Goal: Information Seeking & Learning: Learn about a topic

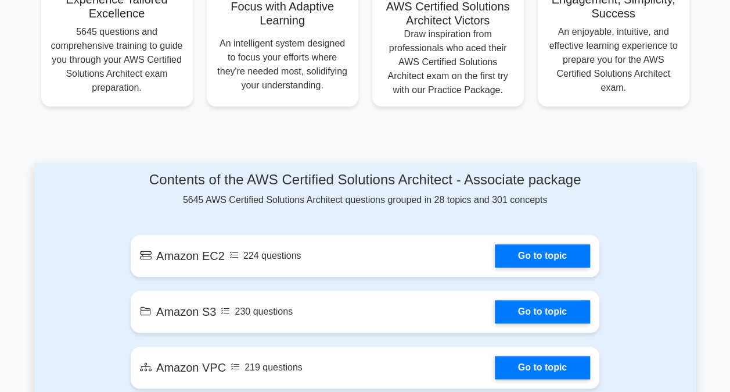
scroll to position [497, 0]
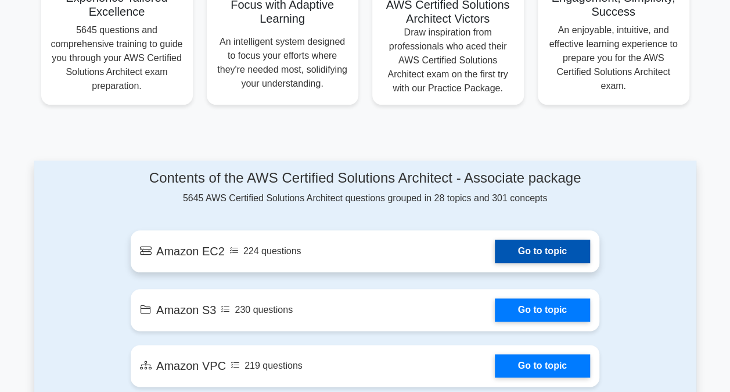
click at [527, 245] on link "Go to topic" at bounding box center [542, 250] width 95 height 23
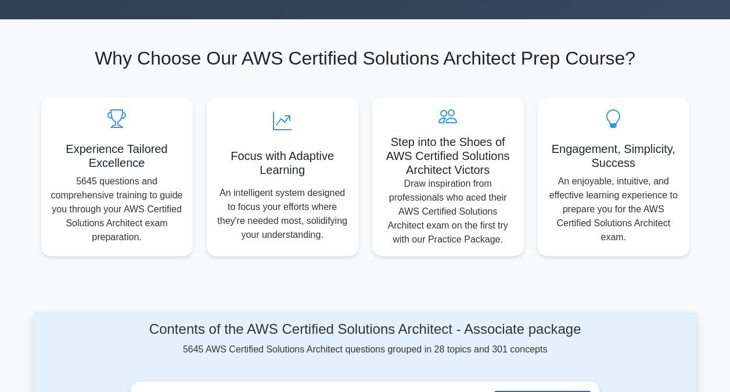
scroll to position [345, 0]
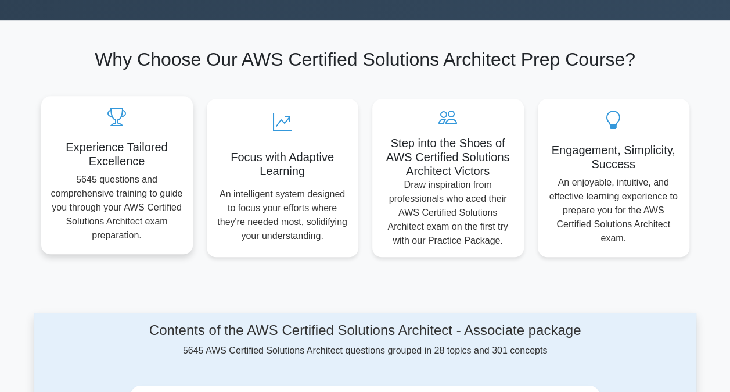
click at [174, 209] on p "5645 questions and comprehensive training to guide you through your AWS Certifi…" at bounding box center [117, 208] width 133 height 70
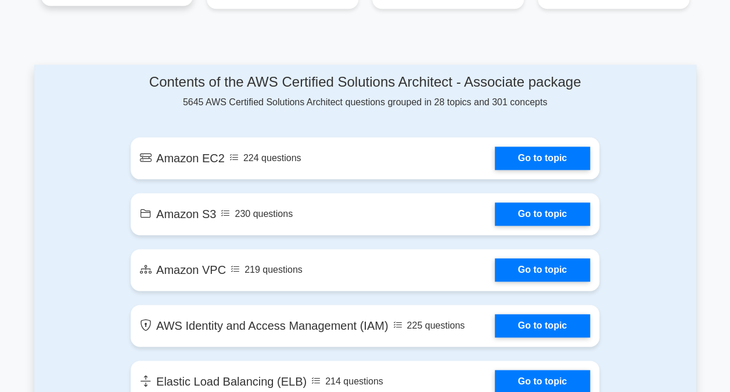
scroll to position [594, 0]
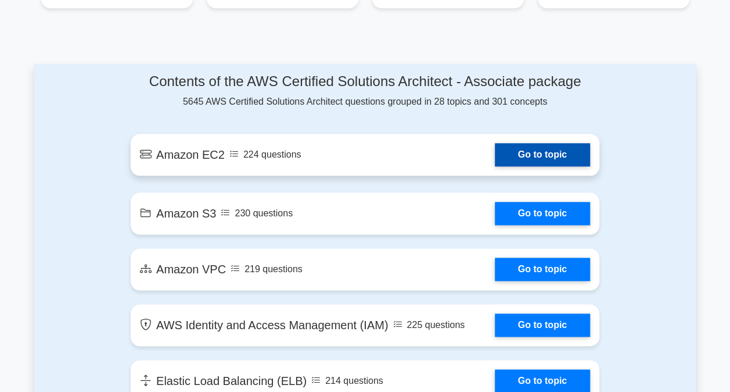
click at [509, 156] on link "Go to topic" at bounding box center [542, 154] width 95 height 23
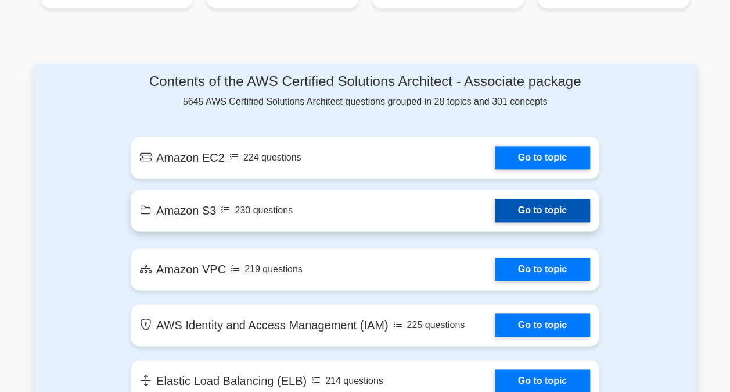
click at [509, 209] on link "Go to topic" at bounding box center [542, 210] width 95 height 23
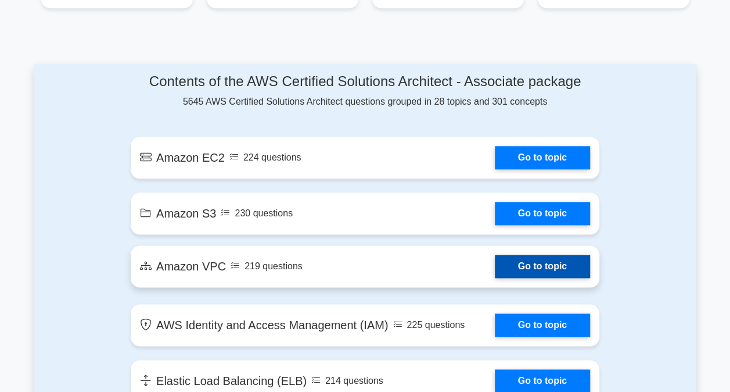
click at [543, 266] on link "Go to topic" at bounding box center [542, 265] width 95 height 23
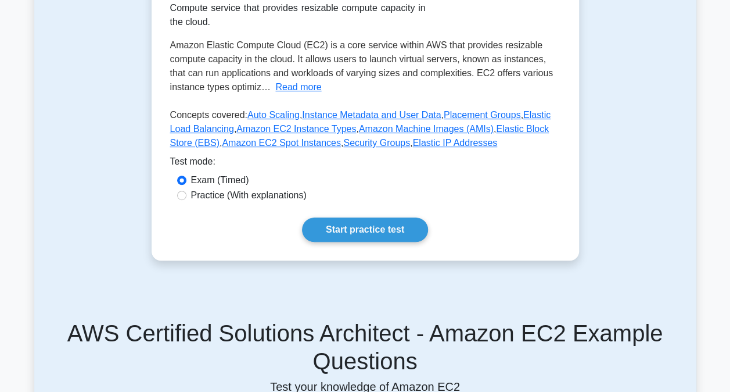
scroll to position [220, 0]
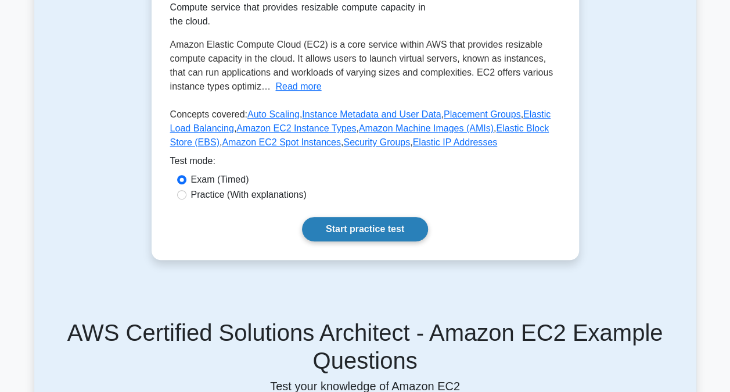
click at [369, 226] on link "Start practice test" at bounding box center [365, 229] width 126 height 24
click at [209, 191] on label "Practice (With explanations)" at bounding box center [249, 195] width 116 height 14
click at [186, 191] on input "Practice (With explanations)" at bounding box center [181, 194] width 9 height 9
radio input "true"
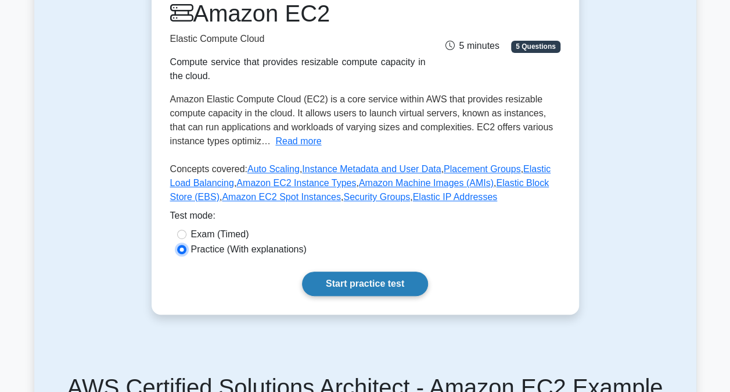
scroll to position [174, 0]
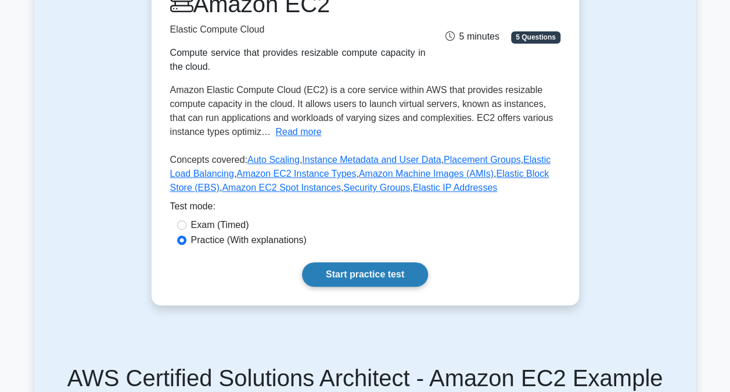
click at [387, 267] on link "Start practice test" at bounding box center [365, 274] width 126 height 24
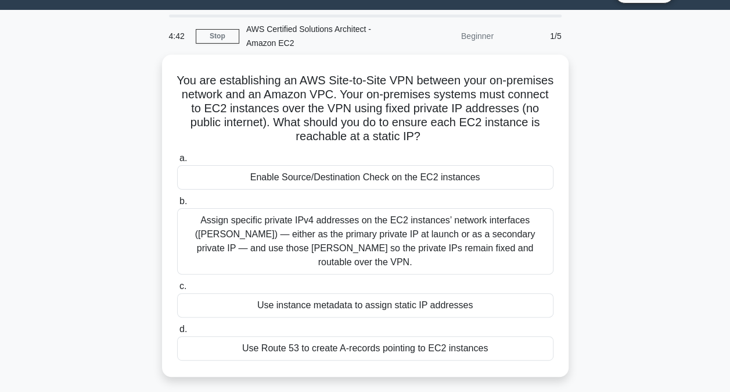
scroll to position [28, 0]
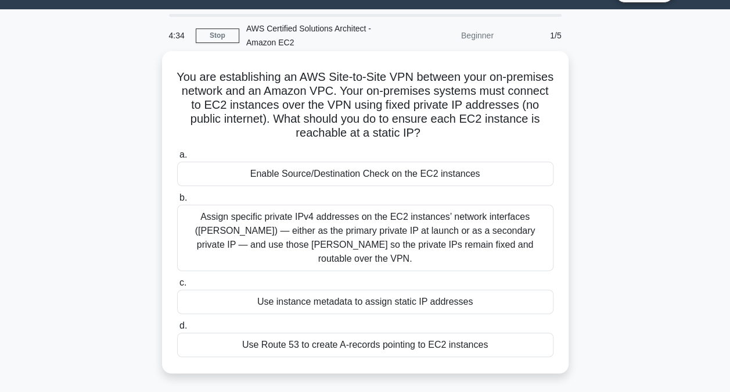
click at [486, 237] on div "Assign specific private IPv4 addresses on the EC2 instances’ network interfaces…" at bounding box center [365, 237] width 376 height 66
click at [177, 202] on input "b. Assign specific private IPv4 addresses on the EC2 instances’ network interfa…" at bounding box center [177, 198] width 0 height 8
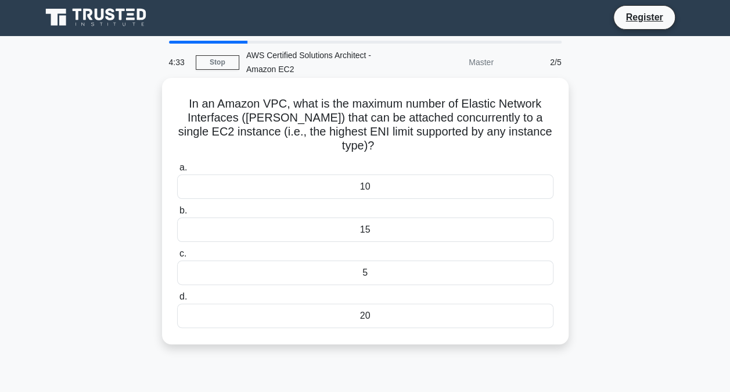
scroll to position [0, 0]
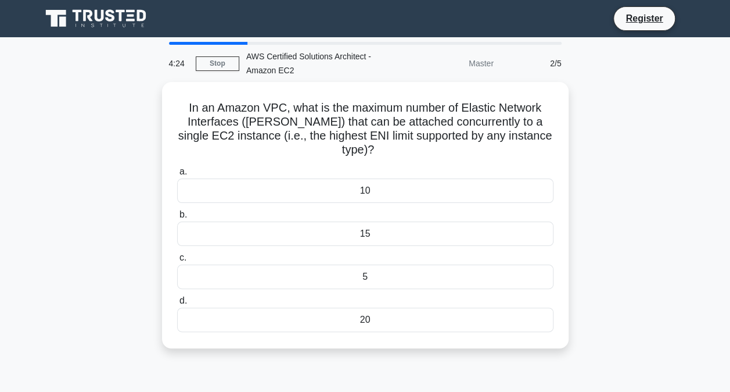
click at [185, 44] on div at bounding box center [208, 43] width 78 height 3
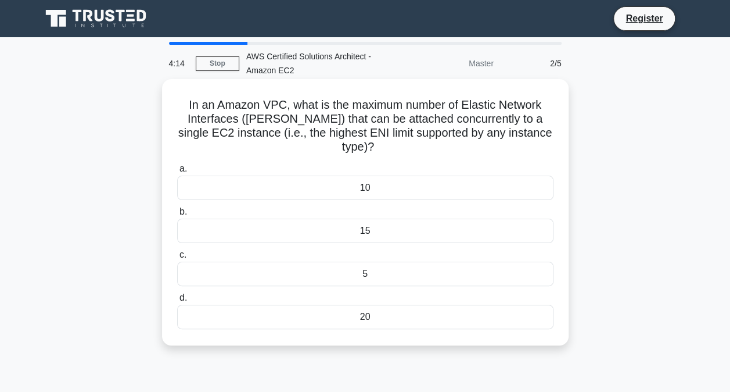
click at [433, 222] on div "15" at bounding box center [365, 230] width 376 height 24
click at [177, 216] on input "b. 15" at bounding box center [177, 212] width 0 height 8
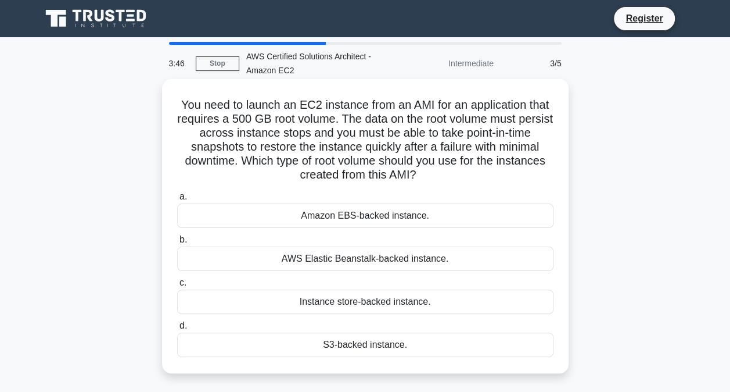
click at [455, 218] on div "Amazon EBS-backed instance." at bounding box center [365, 215] width 376 height 24
click at [177, 200] on input "a. Amazon EBS-backed instance." at bounding box center [177, 197] width 0 height 8
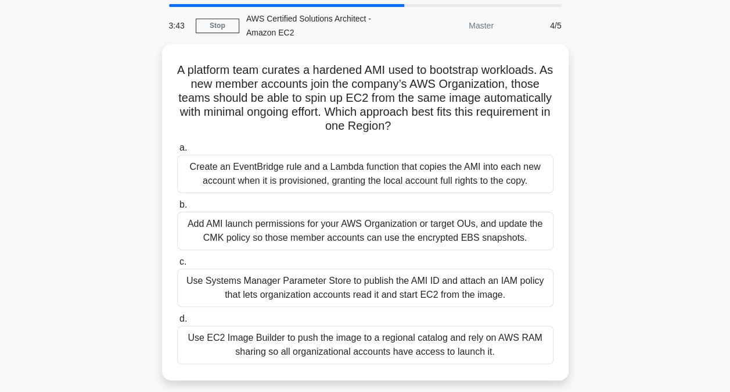
scroll to position [38, 0]
click at [264, 6] on div at bounding box center [287, 4] width 236 height 3
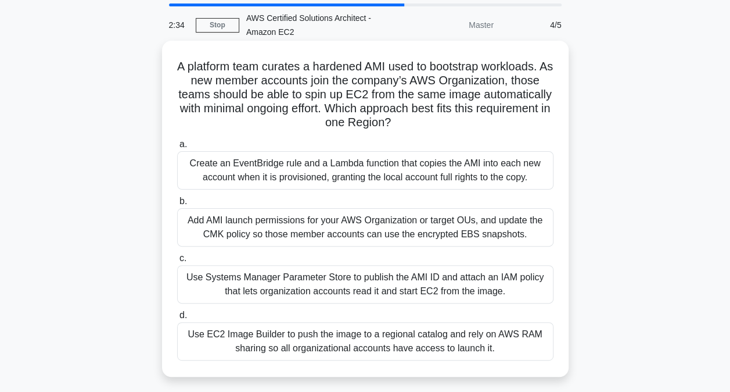
click at [335, 228] on div "Add AMI launch permissions for your AWS Organization or target OUs, and update …" at bounding box center [365, 227] width 376 height 38
click at [177, 205] on input "b. Add AMI launch permissions for your AWS Organization or target OUs, and upda…" at bounding box center [177, 202] width 0 height 8
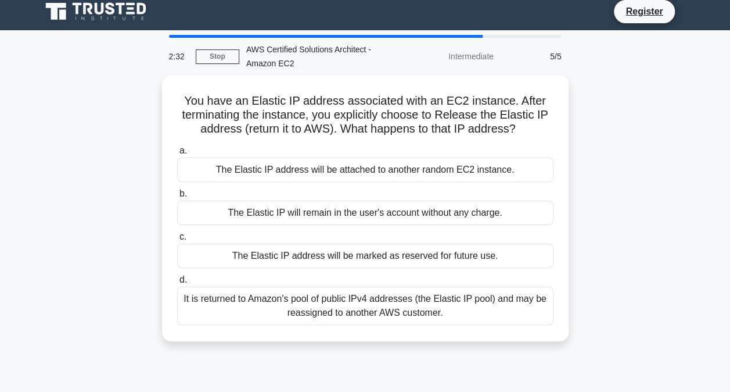
scroll to position [0, 0]
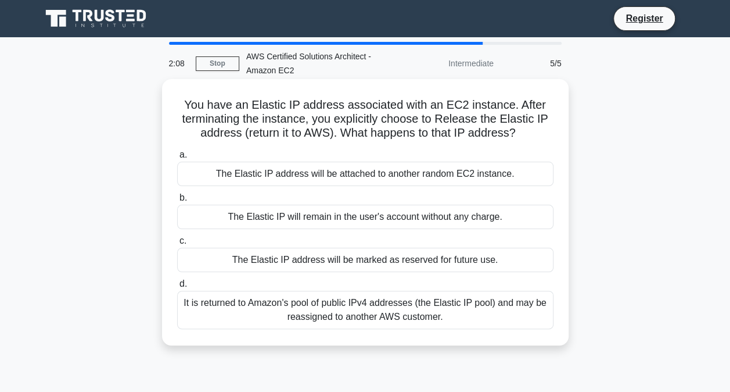
click at [364, 300] on div "It is returned to Amazon's pool of public IPv4 addresses (the Elastic IP pool) …" at bounding box center [365, 309] width 376 height 38
click at [177, 288] on input "d. It is returned to Amazon's pool of public IPv4 addresses (the Elastic IP poo…" at bounding box center [177, 284] width 0 height 8
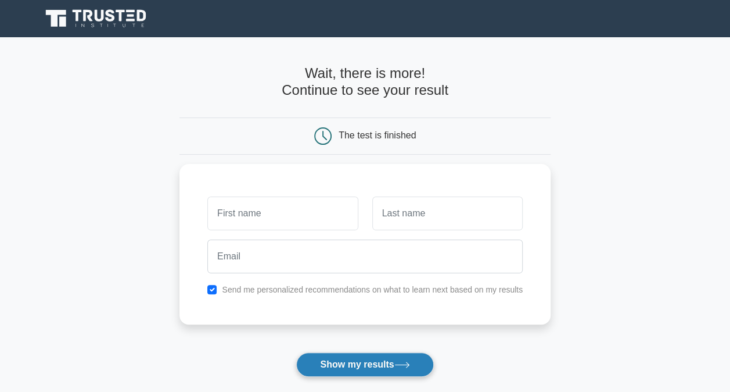
click at [350, 363] on button "Show my results" at bounding box center [364, 364] width 137 height 24
click at [210, 287] on input "checkbox" at bounding box center [211, 286] width 9 height 9
checkbox input "false"
click at [331, 350] on form "Wait, there is more! Continue to see your result The test is finished and the" at bounding box center [365, 246] width 371 height 362
click at [337, 361] on button "Show my results" at bounding box center [364, 364] width 137 height 24
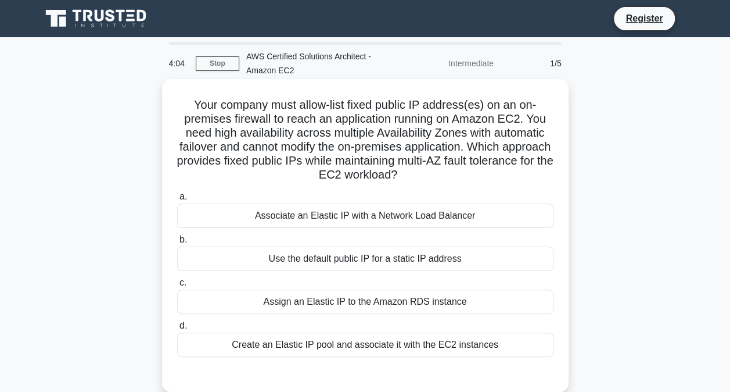
click at [376, 214] on div "Associate an Elastic IP with a Network Load Balancer" at bounding box center [365, 215] width 376 height 24
click at [177, 200] on input "a. Associate an Elastic IP with a Network Load Balancer" at bounding box center [177, 197] width 0 height 8
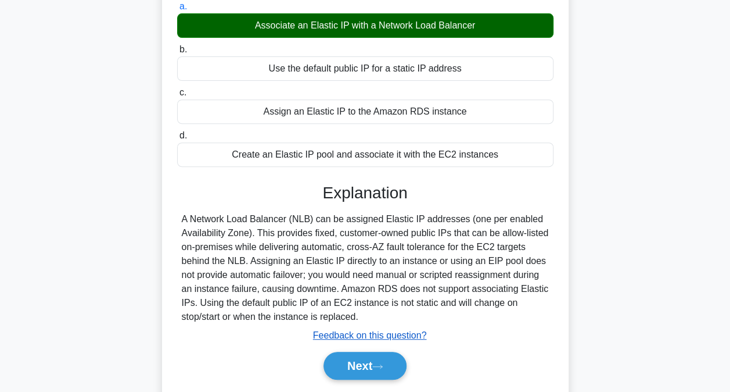
scroll to position [191, 0]
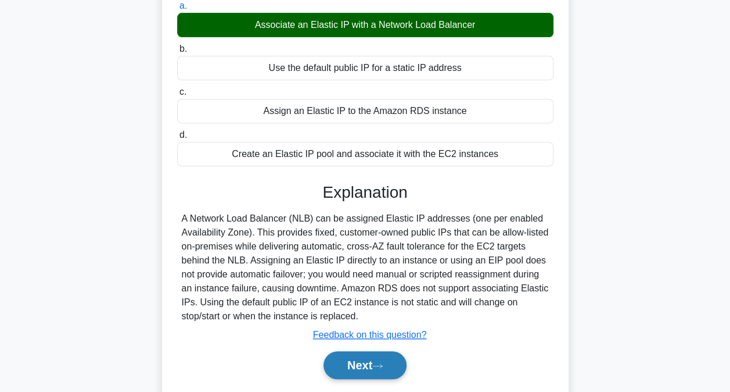
click at [362, 358] on button "Next" at bounding box center [365, 365] width 83 height 28
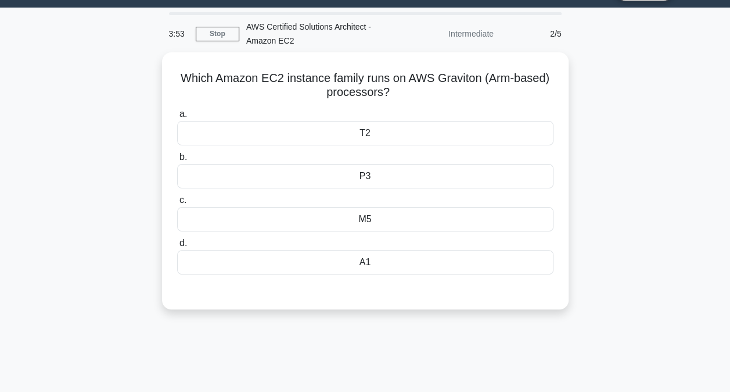
scroll to position [29, 0]
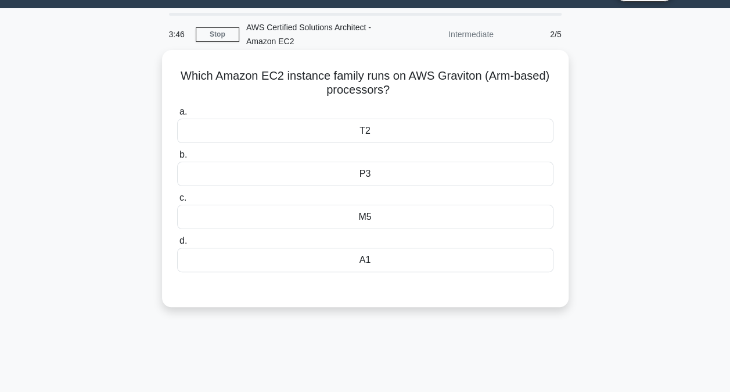
click at [380, 260] on div "A1" at bounding box center [365, 259] width 376 height 24
click at [177, 245] on input "d. A1" at bounding box center [177, 241] width 0 height 8
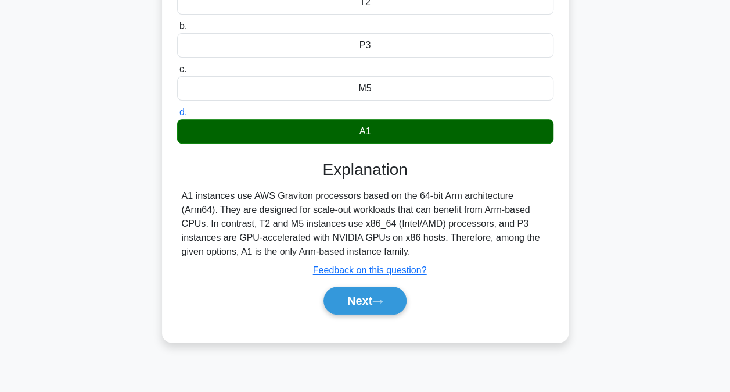
scroll to position [158, 0]
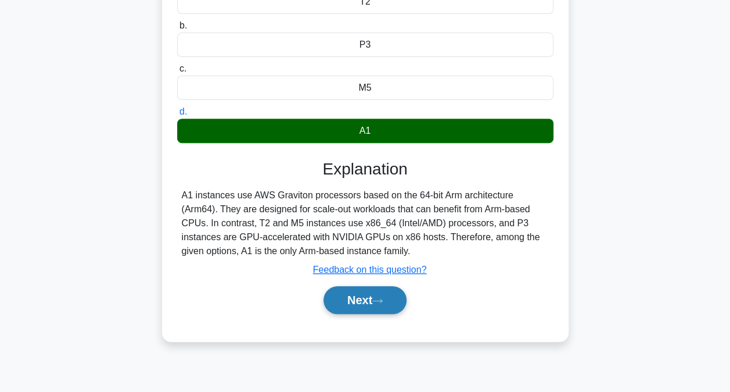
click at [373, 293] on button "Next" at bounding box center [365, 300] width 83 height 28
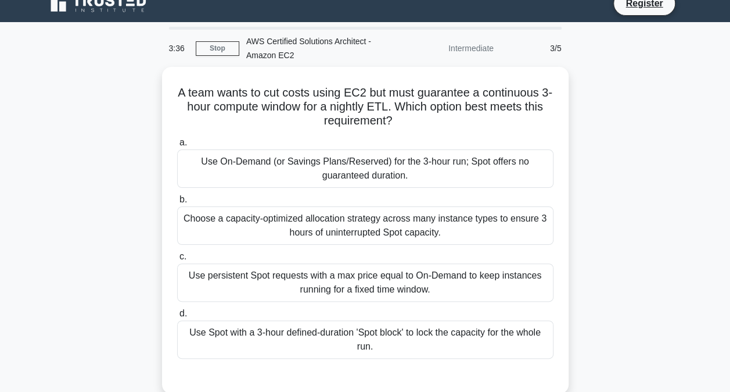
scroll to position [15, 0]
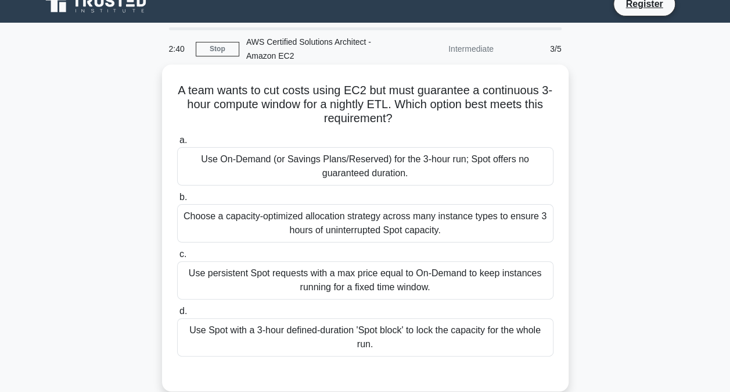
click at [394, 163] on div "Use On-Demand (or Savings Plans/Reserved) for the 3-hour run; Spot offers no gu…" at bounding box center [365, 166] width 376 height 38
click at [177, 144] on input "a. Use On-Demand (or Savings Plans/Reserved) for the 3-hour run; Spot offers no…" at bounding box center [177, 141] width 0 height 8
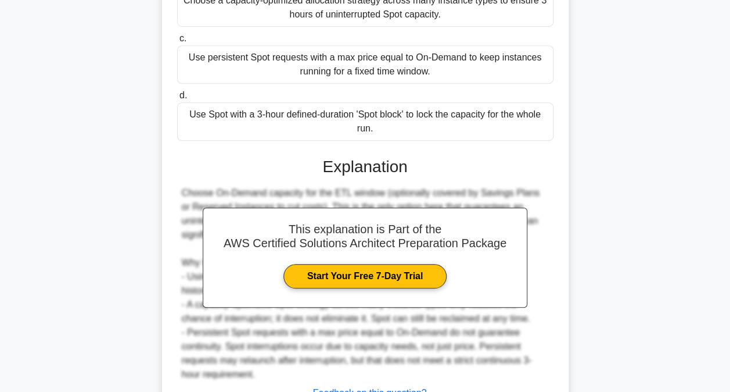
scroll to position [231, 0]
click at [401, 115] on div "Use Spot with a 3-hour defined-duration 'Spot block' to lock the capacity for t…" at bounding box center [365, 121] width 376 height 38
click at [177, 99] on input "d. Use Spot with a 3-hour defined-duration 'Spot block' to lock the capacity fo…" at bounding box center [177, 95] width 0 height 8
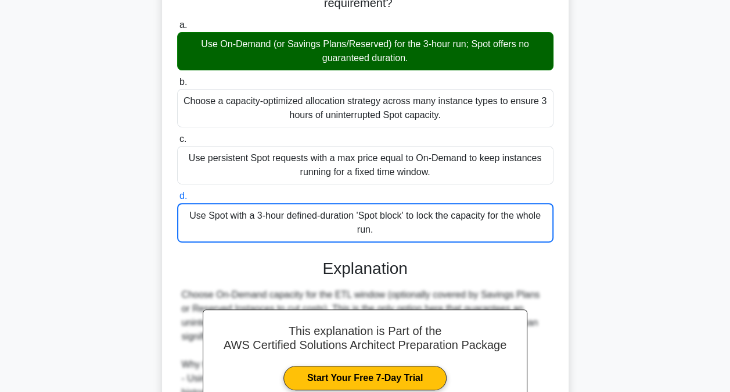
scroll to position [132, 0]
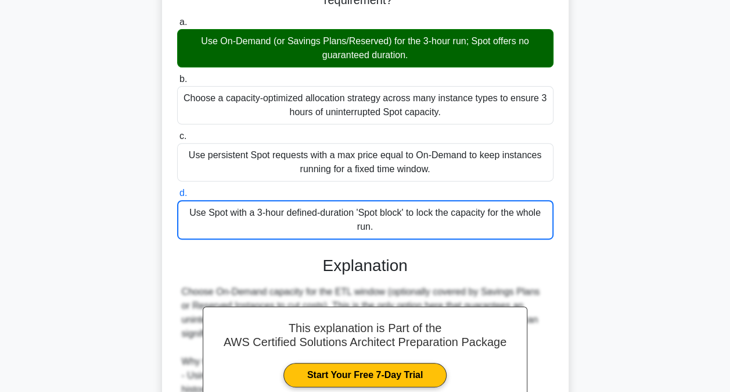
click at [389, 220] on div "Use Spot with a 3-hour defined-duration 'Spot block' to lock the capacity for t…" at bounding box center [365, 220] width 376 height 40
click at [177, 197] on input "d. Use Spot with a 3-hour defined-duration 'Spot block' to lock the capacity fo…" at bounding box center [177, 193] width 0 height 8
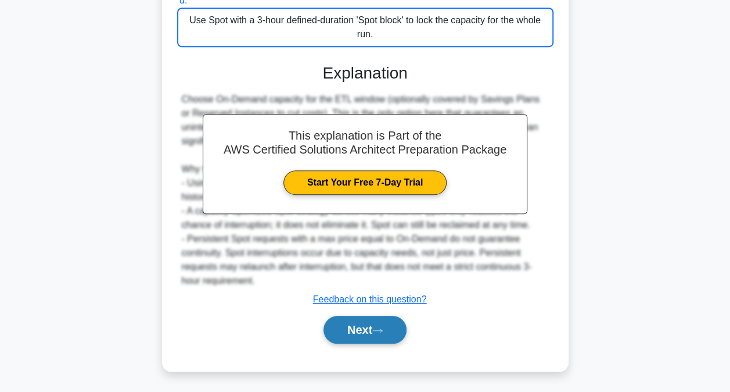
click at [380, 328] on icon at bounding box center [377, 330] width 10 height 6
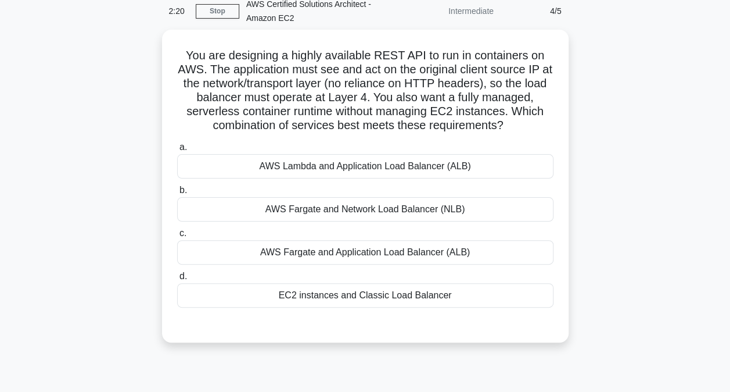
scroll to position [50, 0]
click at [398, 251] on div "AWS Fargate and Application Load Balancer (ALB)" at bounding box center [365, 251] width 376 height 24
click at [177, 236] on input "c. AWS Fargate and Application Load Balancer (ALB)" at bounding box center [177, 233] width 0 height 8
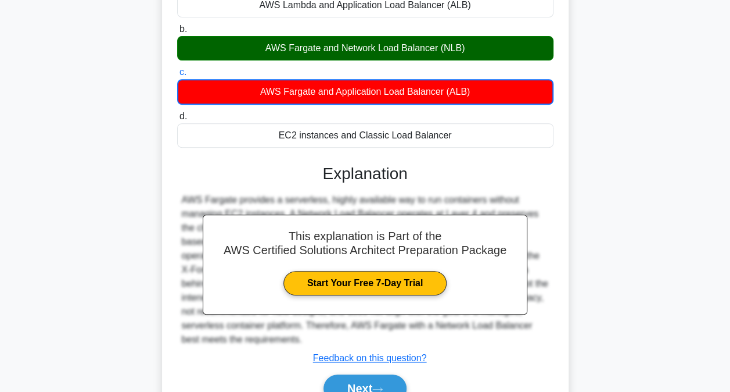
scroll to position [269, 0]
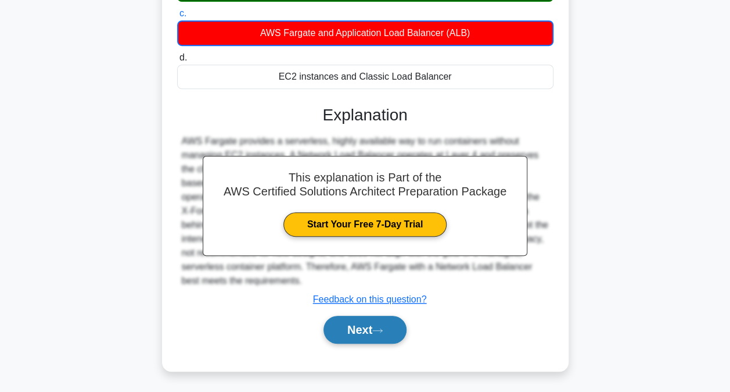
click at [365, 328] on button "Next" at bounding box center [365, 329] width 83 height 28
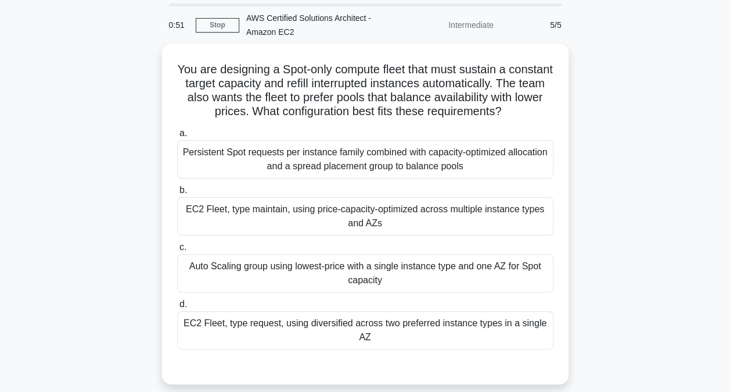
scroll to position [35, 0]
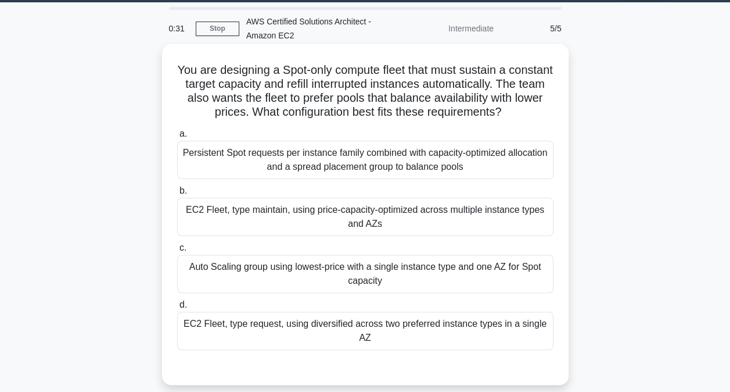
click at [376, 268] on div "Auto Scaling group using lowest-price with a single instance type and one AZ fo…" at bounding box center [365, 273] width 376 height 38
click at [177, 252] on input "c. Auto Scaling group using lowest-price with a single instance type and one AZ…" at bounding box center [177, 248] width 0 height 8
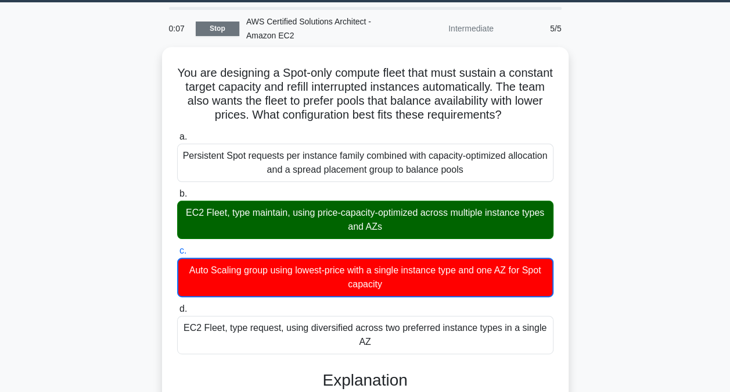
click at [220, 28] on link "Stop" at bounding box center [218, 28] width 44 height 15
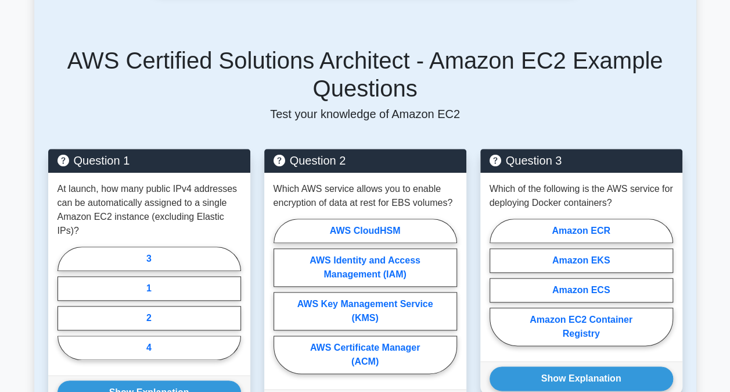
scroll to position [486, 0]
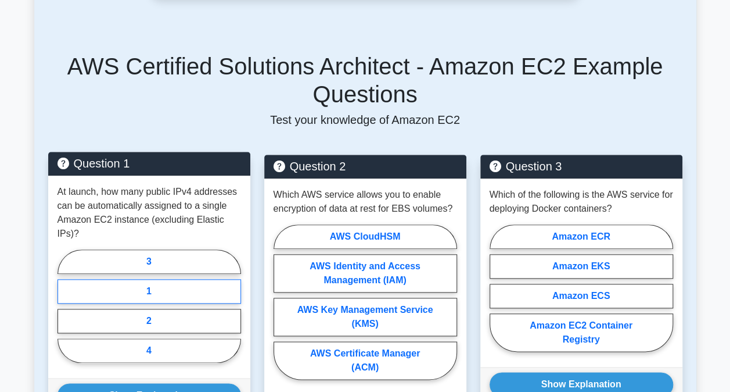
click at [165, 279] on label "1" at bounding box center [150, 291] width 184 height 24
click at [65, 306] on input "1" at bounding box center [62, 310] width 8 height 8
radio input "true"
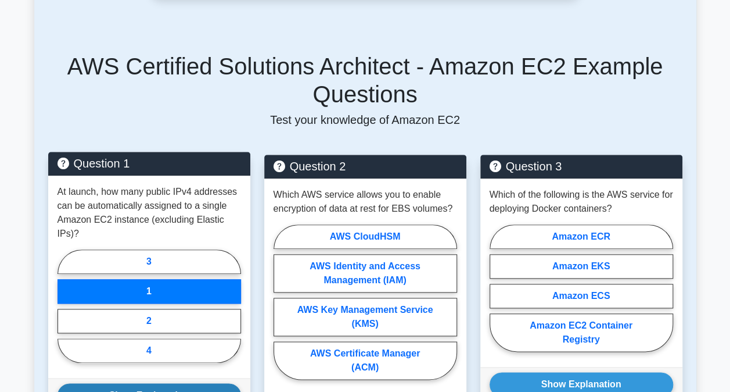
click at [162, 383] on button "Show Explanation" at bounding box center [150, 395] width 184 height 24
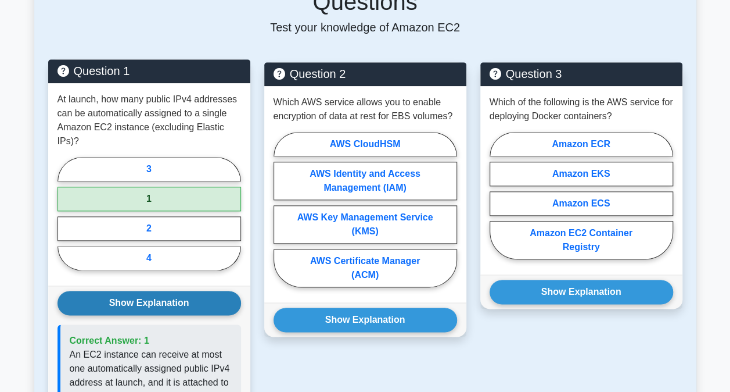
scroll to position [579, 0]
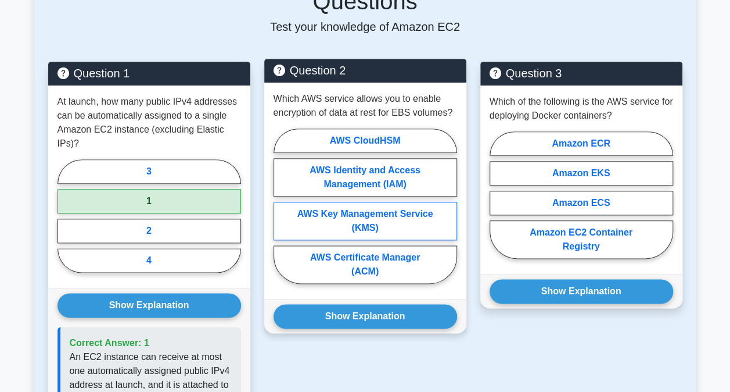
click at [379, 218] on label "AWS Key Management Service (KMS)" at bounding box center [366, 221] width 184 height 38
click at [281, 213] on input "AWS Key Management Service (KMS)" at bounding box center [278, 210] width 8 height 8
radio input "true"
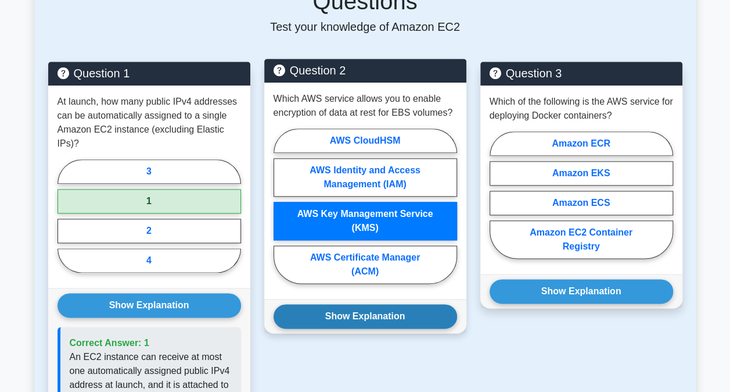
click at [381, 313] on button "Show Explanation" at bounding box center [366, 316] width 184 height 24
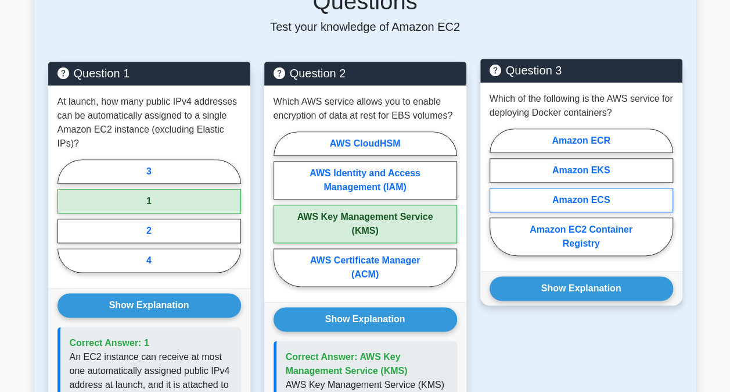
click at [622, 196] on label "Amazon ECS" at bounding box center [582, 200] width 184 height 24
click at [497, 196] on input "Amazon ECS" at bounding box center [494, 196] width 8 height 8
radio input "true"
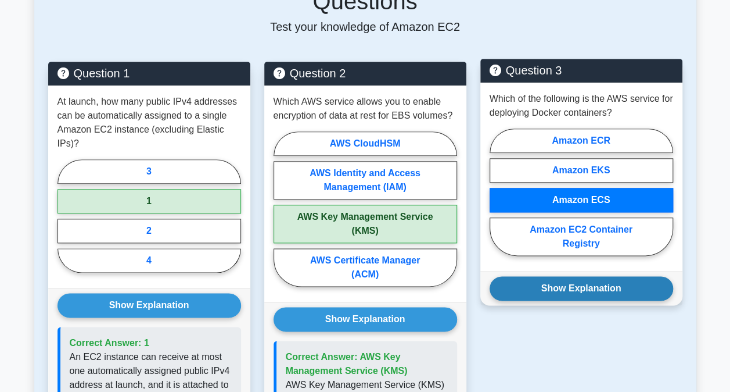
click at [598, 282] on button "Show Explanation" at bounding box center [582, 288] width 184 height 24
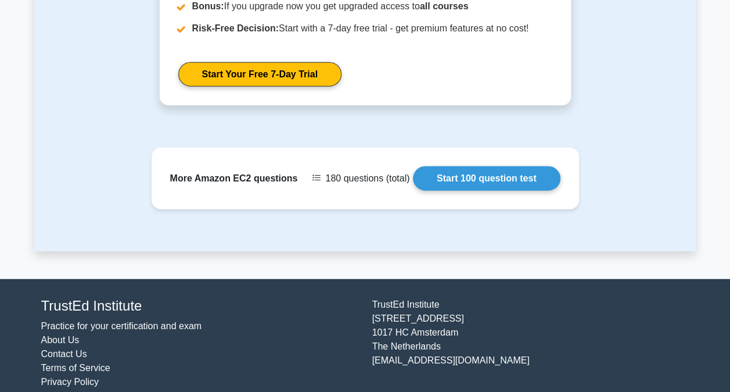
scroll to position [1442, 0]
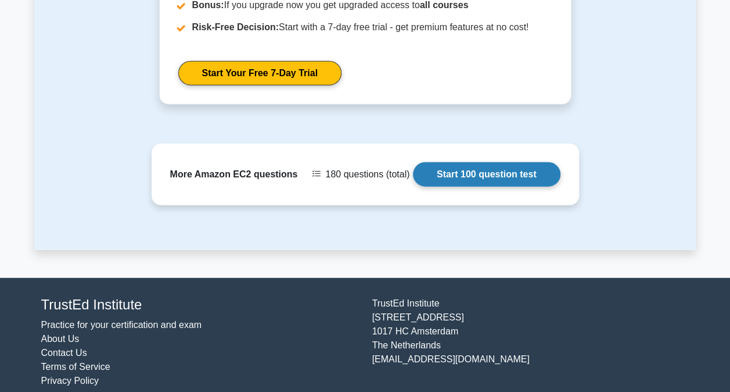
click at [483, 167] on link "Start 100 question test" at bounding box center [487, 174] width 148 height 24
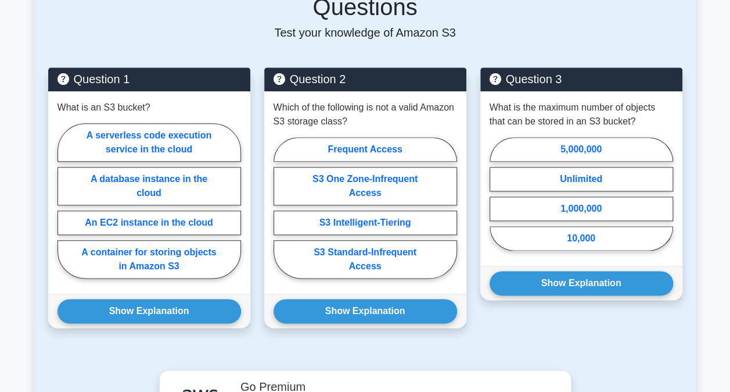
scroll to position [574, 0]
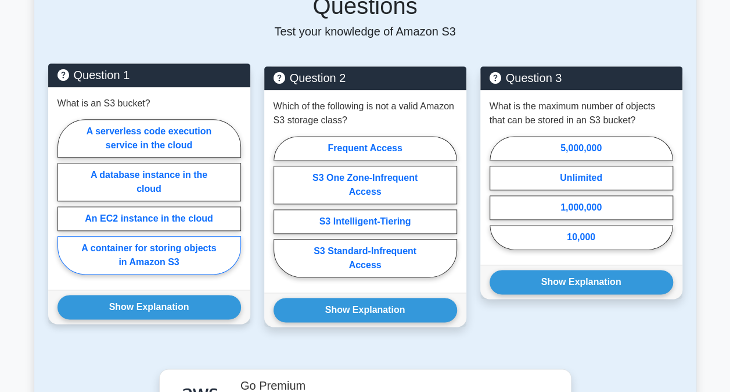
click at [185, 252] on label "A container for storing objects in Amazon S3" at bounding box center [150, 255] width 184 height 38
click at [65, 204] on input "A container for storing objects in Amazon S3" at bounding box center [62, 200] width 8 height 8
radio input "true"
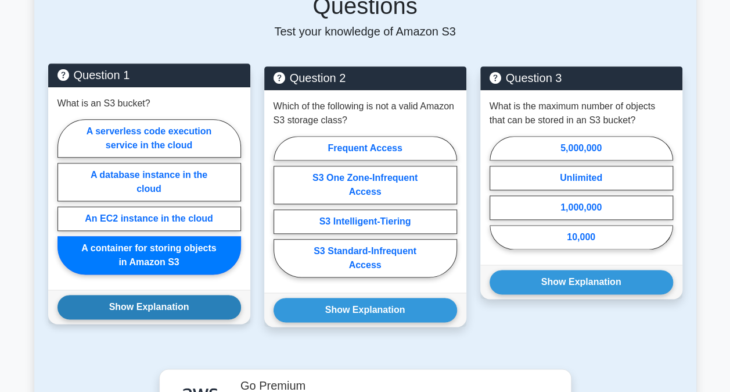
click at [173, 304] on button "Show Explanation" at bounding box center [150, 307] width 184 height 24
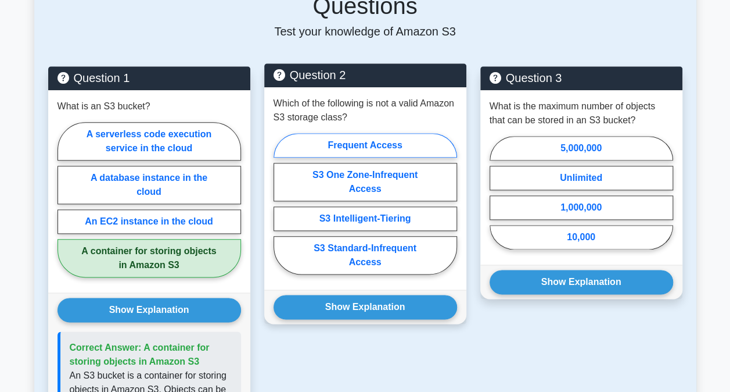
click at [408, 145] on label "Frequent Access" at bounding box center [366, 145] width 184 height 24
click at [281, 203] on input "Frequent Access" at bounding box center [278, 207] width 8 height 8
radio input "true"
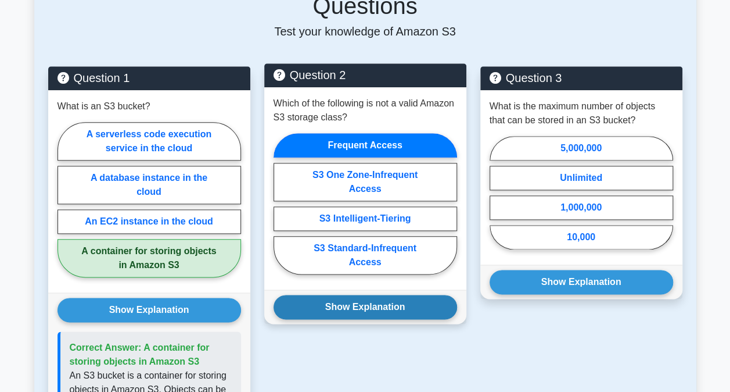
click at [406, 301] on button "Show Explanation" at bounding box center [366, 307] width 184 height 24
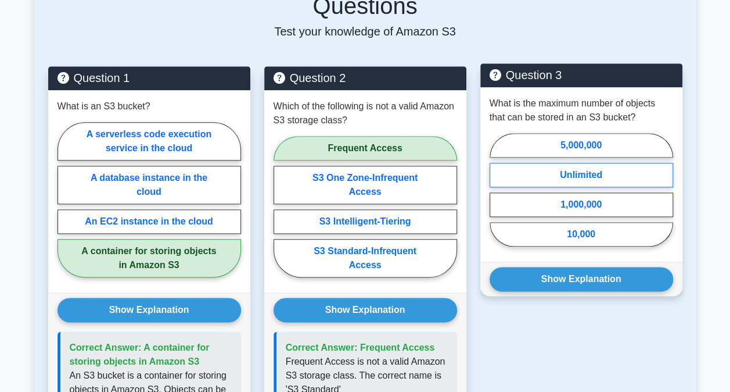
click at [615, 182] on label "Unlimited" at bounding box center [582, 175] width 184 height 24
click at [497, 189] on input "Unlimited" at bounding box center [494, 193] width 8 height 8
radio input "true"
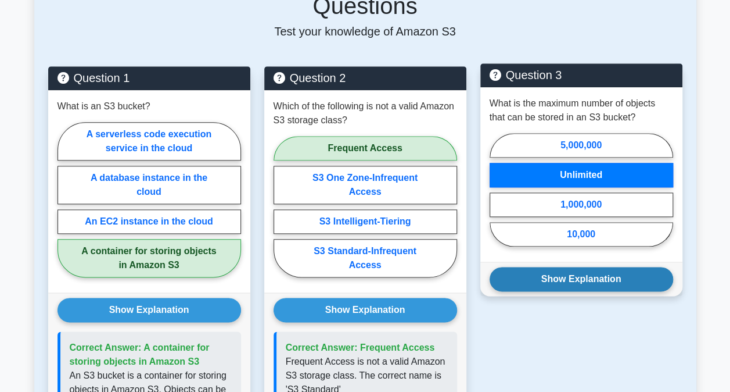
click at [605, 275] on button "Show Explanation" at bounding box center [582, 279] width 184 height 24
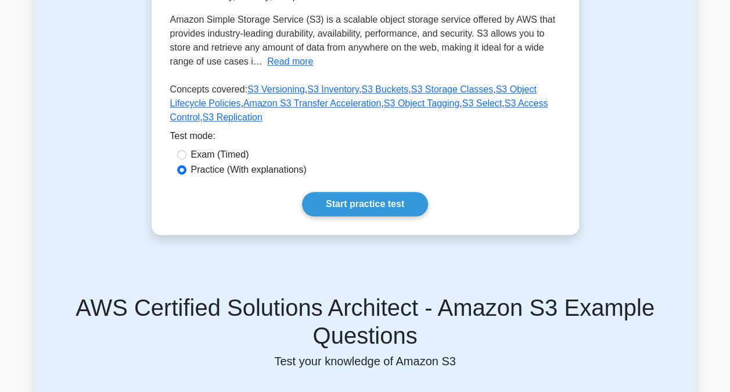
scroll to position [243, 0]
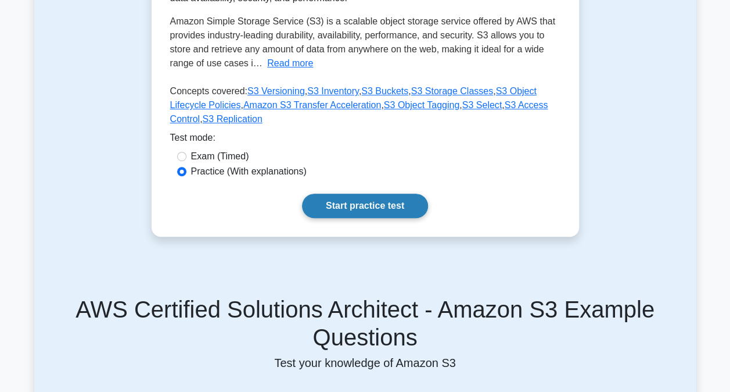
click at [349, 205] on link "Start practice test" at bounding box center [365, 205] width 126 height 24
click at [221, 157] on label "Exam (Timed)" at bounding box center [220, 156] width 58 height 14
click at [186, 157] on input "Exam (Timed)" at bounding box center [181, 156] width 9 height 9
radio input "true"
click at [355, 200] on link "Start practice test" at bounding box center [365, 205] width 126 height 24
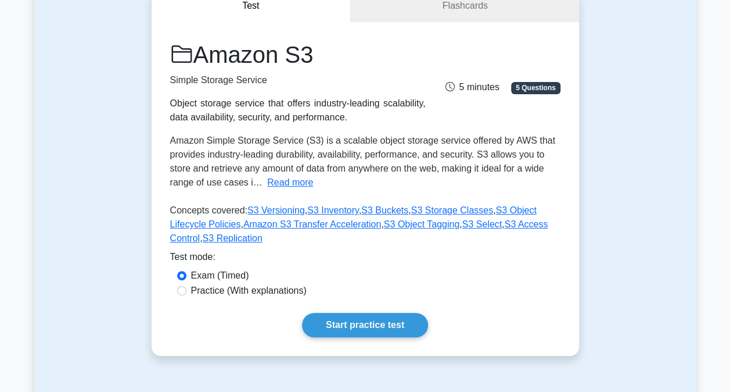
scroll to position [125, 0]
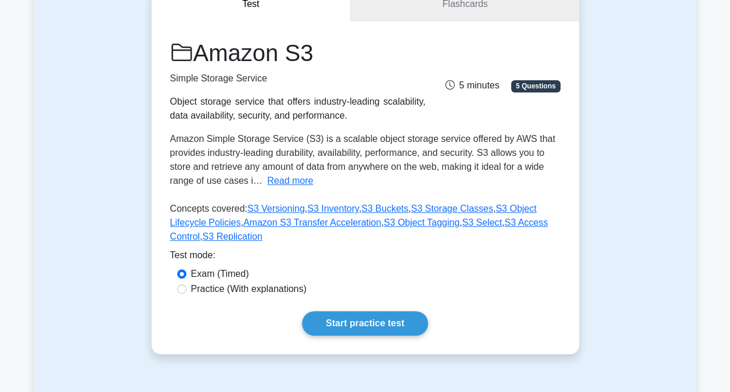
click at [432, 3] on link "Flashcards" at bounding box center [465, 4] width 228 height 33
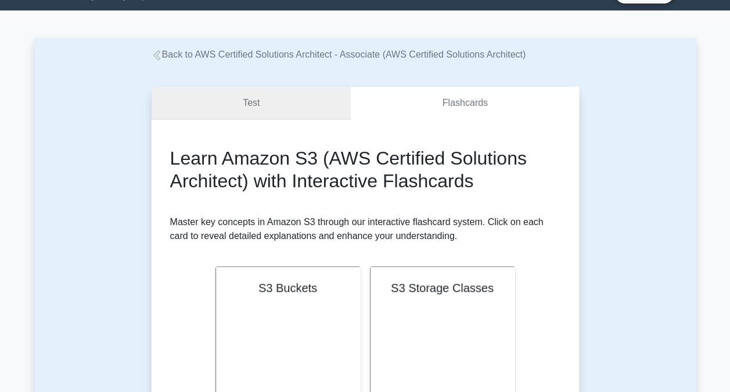
scroll to position [23, 0]
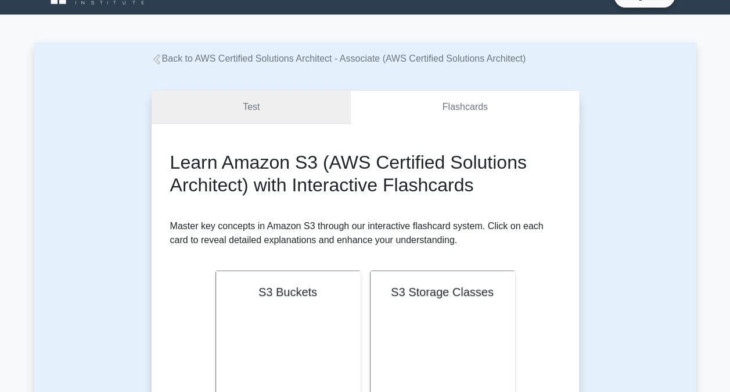
click at [285, 112] on link "Test" at bounding box center [252, 107] width 200 height 33
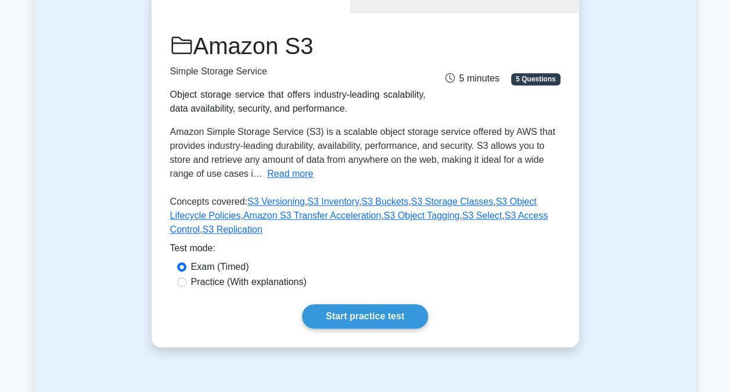
scroll to position [142, 0]
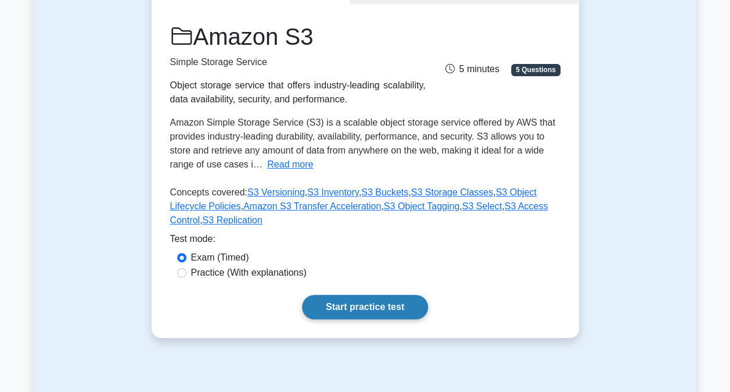
click at [379, 303] on link "Start practice test" at bounding box center [365, 307] width 126 height 24
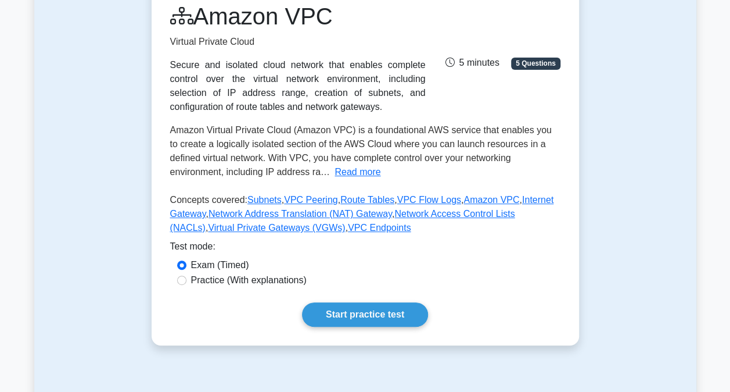
scroll to position [167, 0]
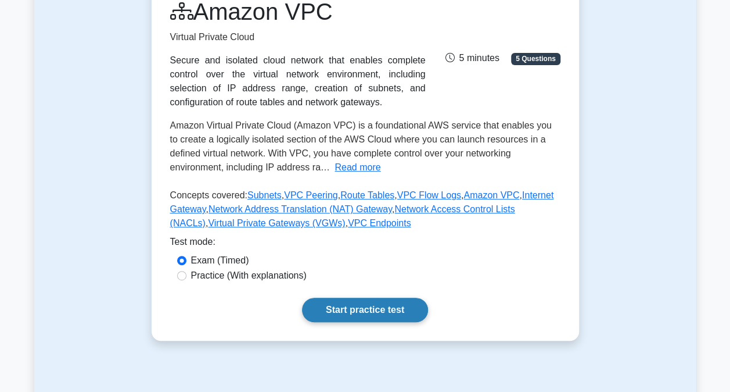
click at [376, 303] on link "Start practice test" at bounding box center [365, 309] width 126 height 24
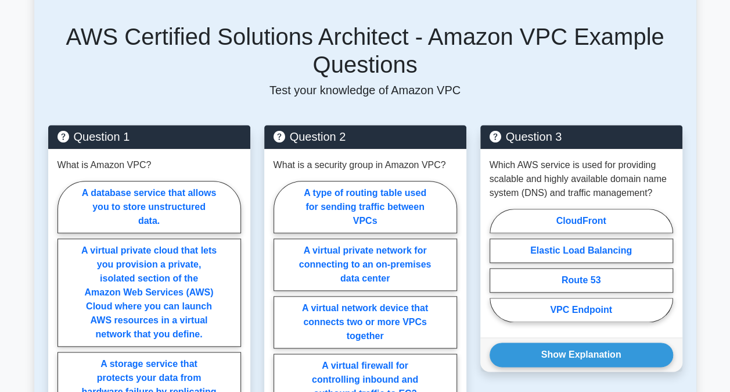
scroll to position [580, 0]
